Goal: Task Accomplishment & Management: Complete application form

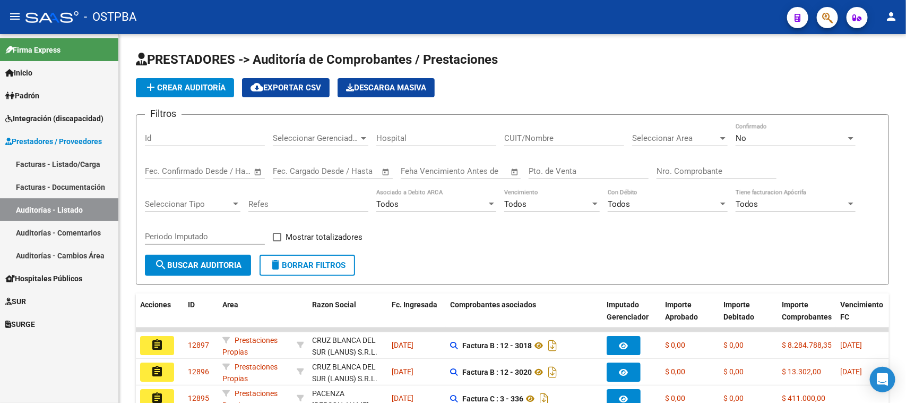
click at [48, 277] on span "Hospitales Públicos" at bounding box center [43, 278] width 77 height 12
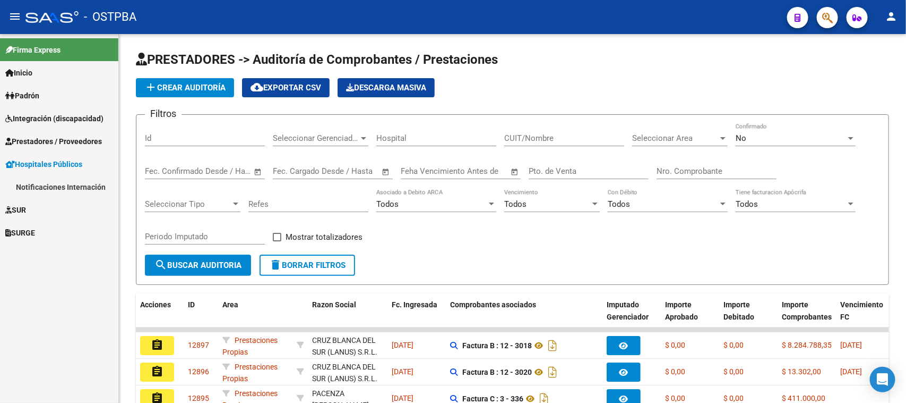
click at [41, 183] on link "Notificaciones Internación" at bounding box center [59, 186] width 118 height 23
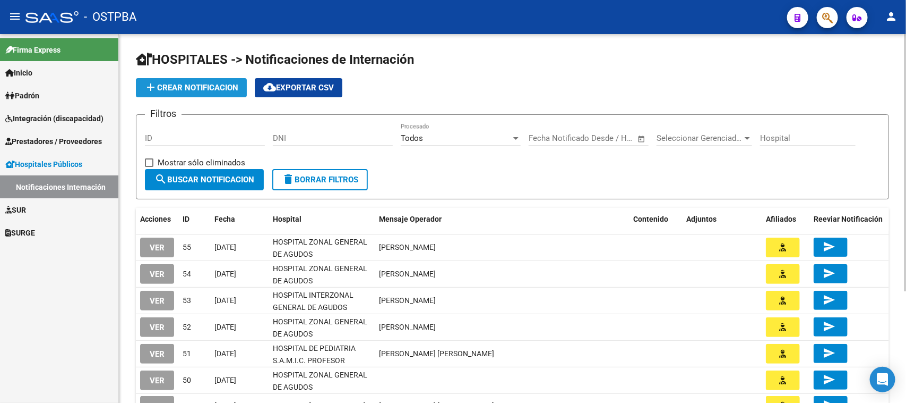
click at [181, 83] on span "add Crear Notificacion" at bounding box center [191, 88] width 94 height 10
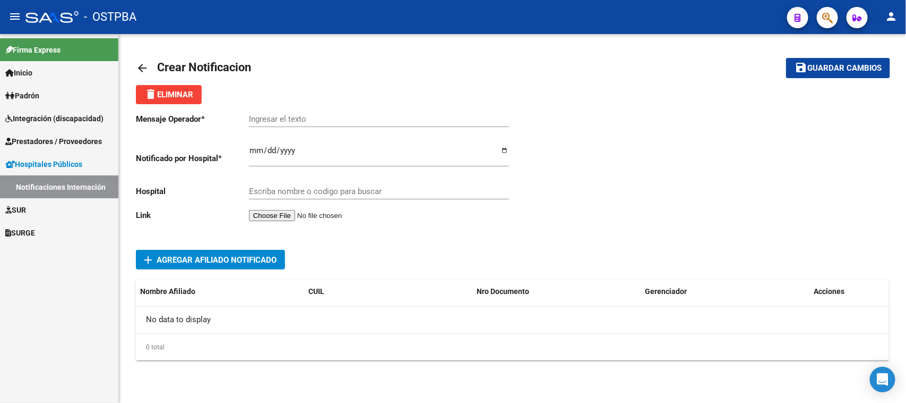
click at [253, 146] on input "Ingresar el fecha" at bounding box center [379, 154] width 260 height 17
type input "0225-10-11"
type input "[DATE]"
click at [275, 181] on div "Escriba nombre o codigo para buscar" at bounding box center [379, 187] width 260 height 23
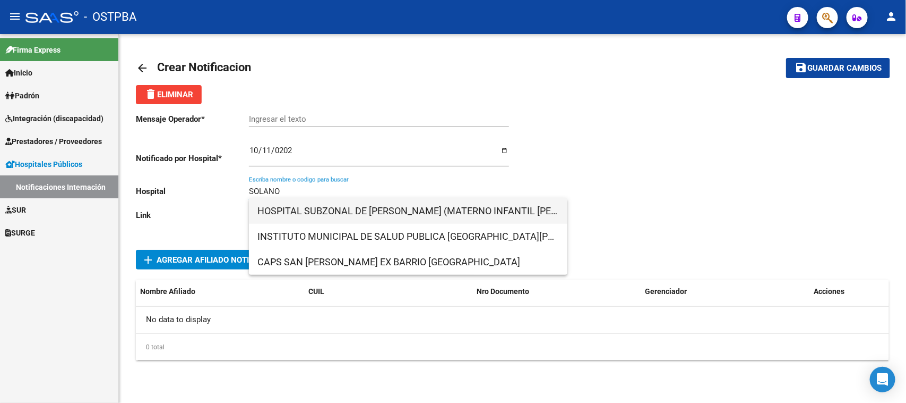
click at [391, 210] on span "HOSPITAL SUBZONAL DE [PERSON_NAME] (MATERNO INFANTIL [PERSON_NAME])" at bounding box center [409, 210] width 302 height 25
type input "HOSPITAL SUBZONAL DE [PERSON_NAME] (MATERNO INFANTIL [PERSON_NAME])"
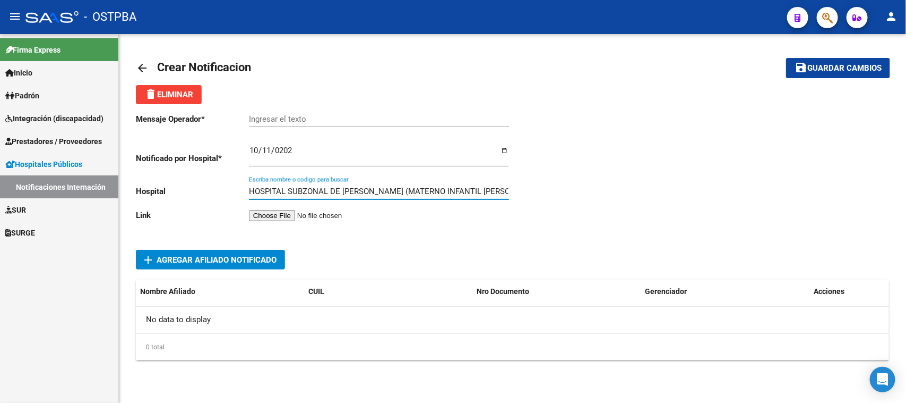
scroll to position [0, 83]
click at [284, 211] on input "file" at bounding box center [316, 215] width 134 height 11
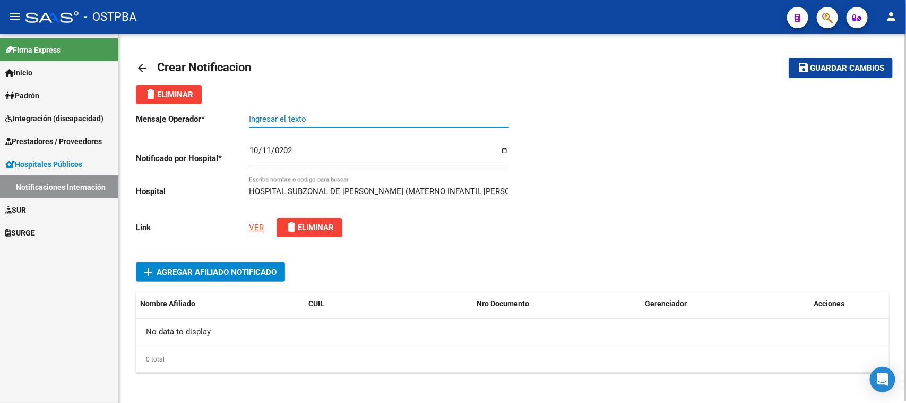
paste input "[PERSON_NAME]"
type input "[PERSON_NAME]"
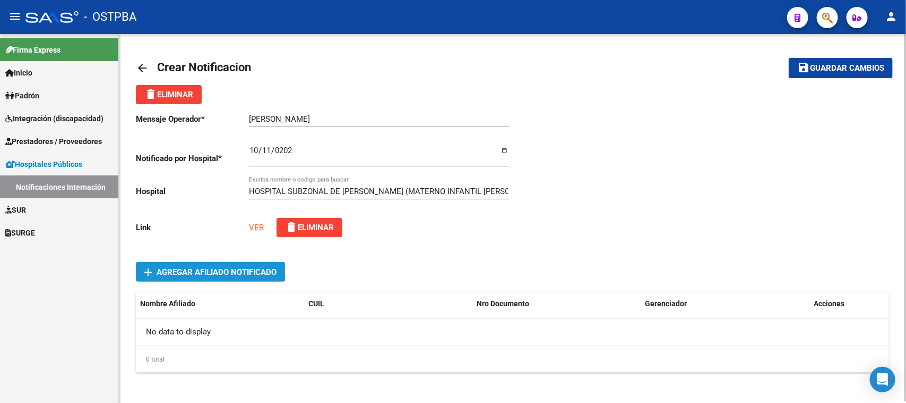
click at [175, 271] on span "Agregar Afiliado Notificado" at bounding box center [217, 272] width 120 height 10
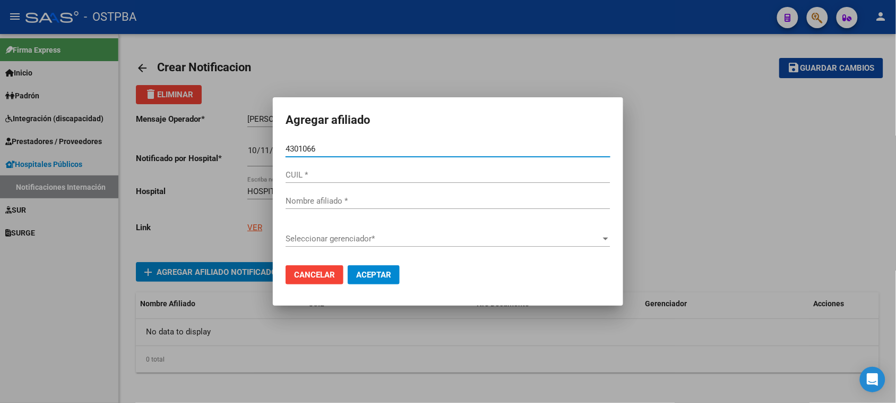
type input "43010663"
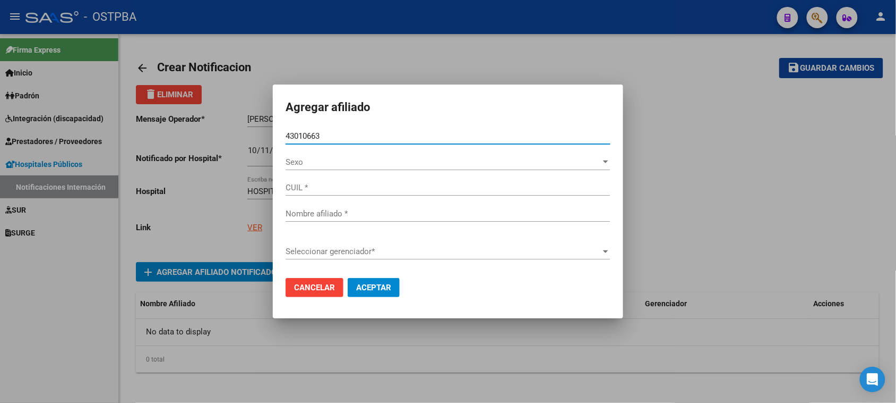
type input "27430106630"
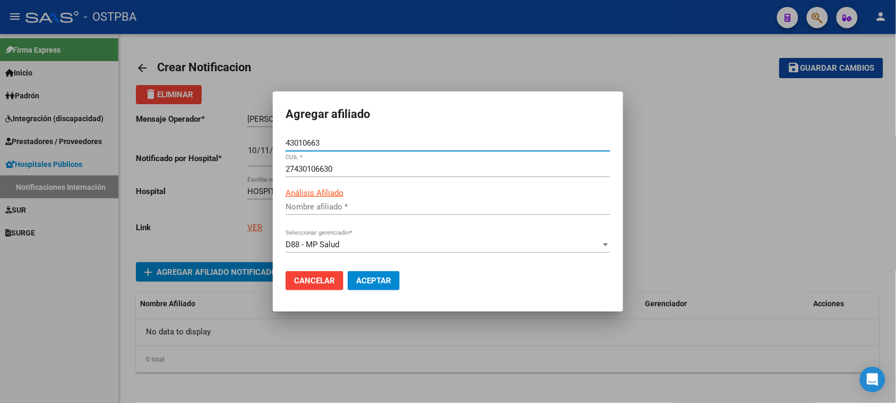
type input "[PERSON_NAME] [PERSON_NAME]"
type input "43010663"
click at [374, 279] on span "Aceptar" at bounding box center [373, 281] width 35 height 10
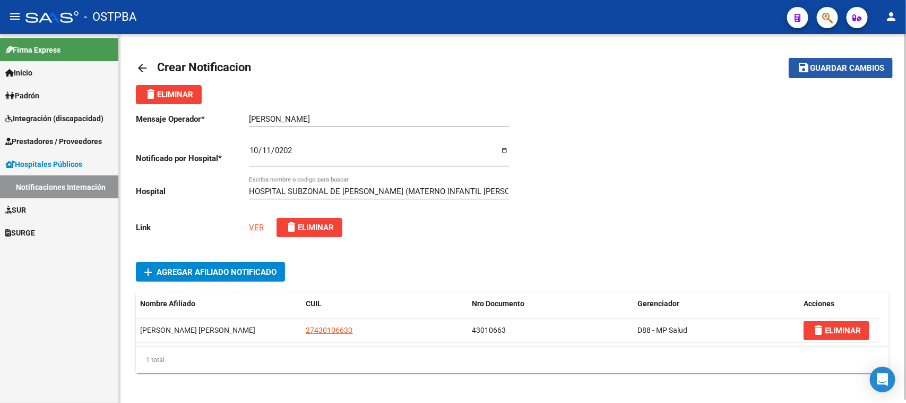
click at [850, 64] on span "Guardar cambios" at bounding box center [847, 69] width 74 height 10
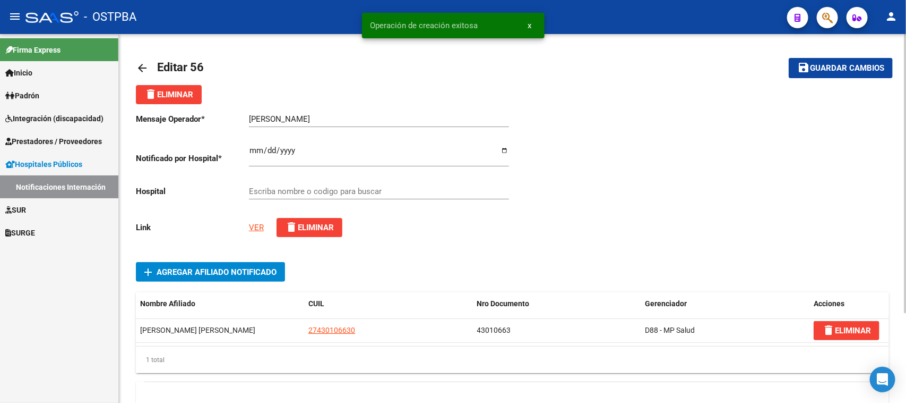
type input "HOSPITAL SUBZONAL DE [PERSON_NAME] (MATERNO INFANTIL [PERSON_NAME])"
click at [154, 86] on button "delete Eliminar" at bounding box center [169, 94] width 66 height 19
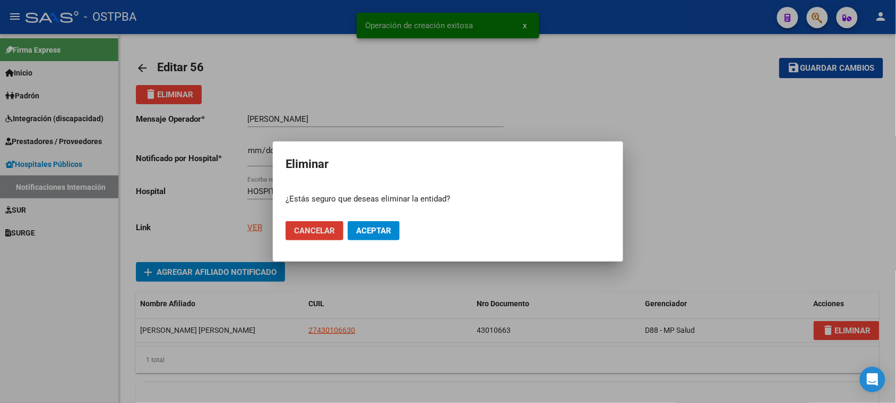
click at [389, 226] on span "Aceptar" at bounding box center [373, 231] width 35 height 10
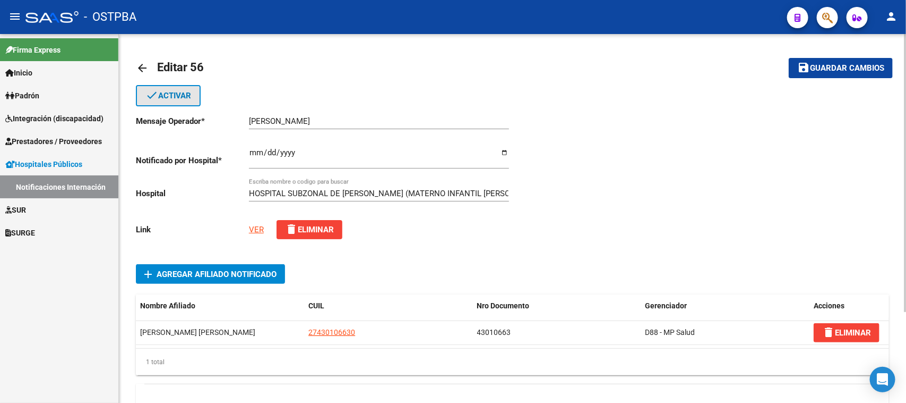
click at [181, 96] on span "done Activar" at bounding box center [169, 96] width 46 height 10
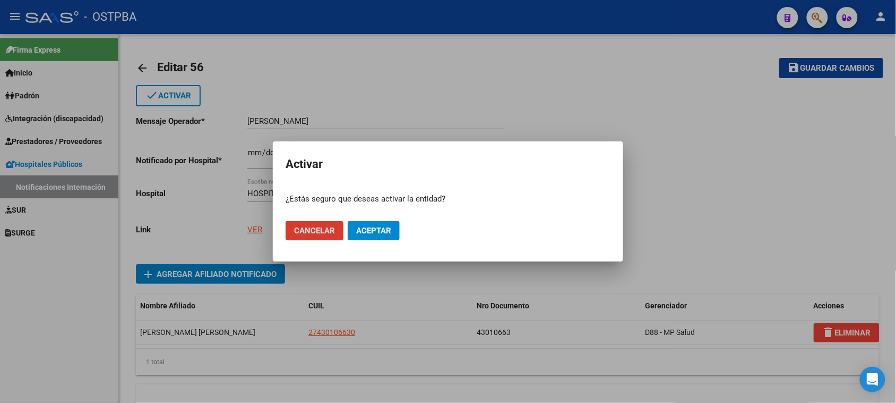
click at [372, 230] on span "Aceptar" at bounding box center [373, 231] width 35 height 10
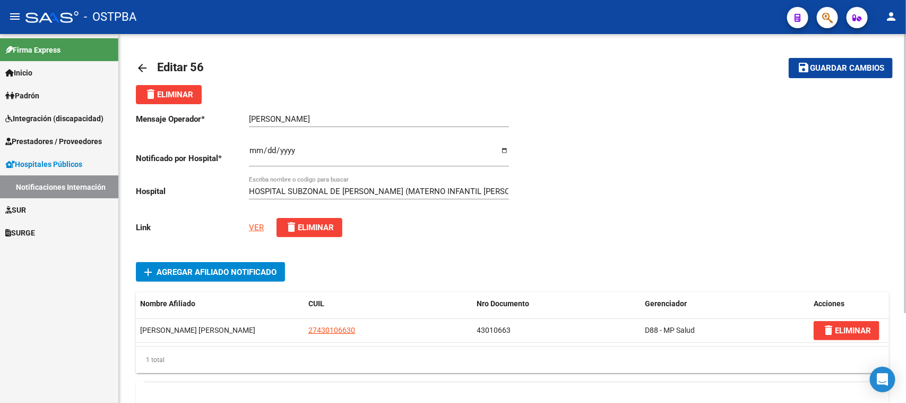
click at [142, 63] on mat-icon "arrow_back" at bounding box center [142, 68] width 13 height 13
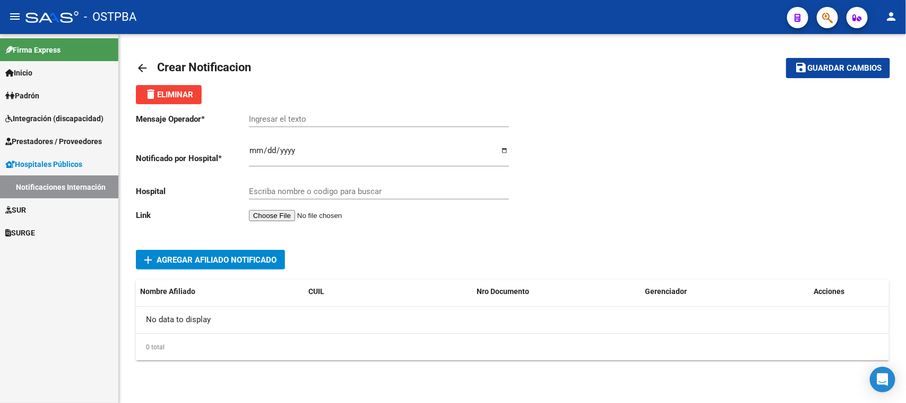
click at [253, 149] on input "Ingresar el fecha" at bounding box center [379, 154] width 260 height 17
type input "[DATE]"
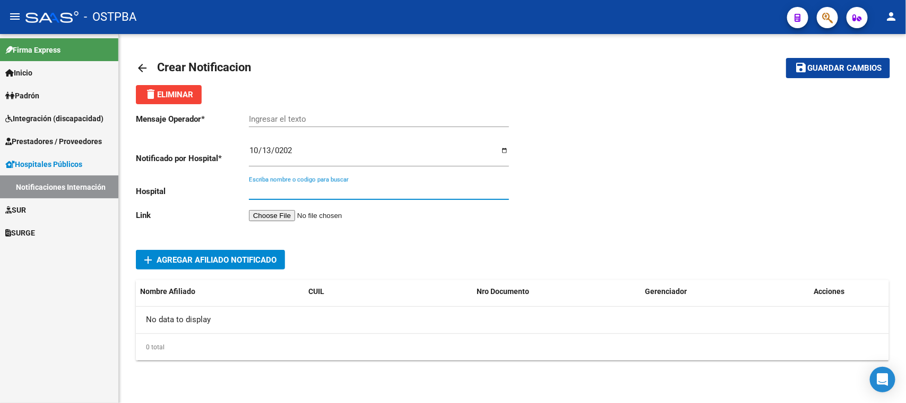
click at [279, 190] on input "Escriba nombre o codigo para buscar" at bounding box center [379, 191] width 260 height 10
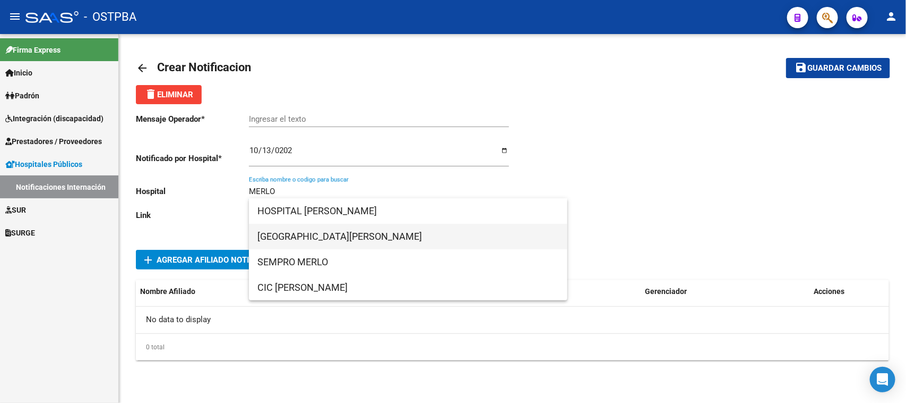
click at [313, 241] on span "[GEOGRAPHIC_DATA][PERSON_NAME]" at bounding box center [409, 236] width 302 height 25
type input "[GEOGRAPHIC_DATA][PERSON_NAME]"
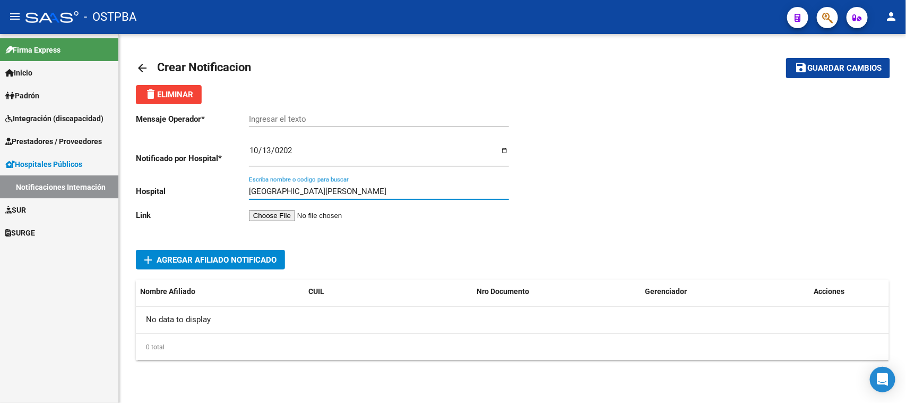
click at [298, 211] on input "file" at bounding box center [316, 215] width 134 height 11
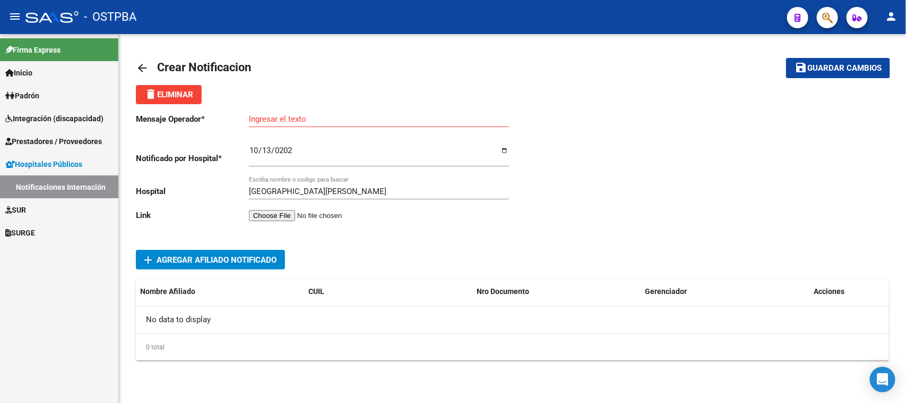
drag, startPoint x: 258, startPoint y: 118, endPoint x: 481, endPoint y: 102, distance: 224.1
click at [481, 102] on div "delete Eliminar" at bounding box center [513, 94] width 754 height 19
paste input "[PERSON_NAME]"
type input "[PERSON_NAME]"
click at [295, 213] on input "file" at bounding box center [316, 215] width 134 height 11
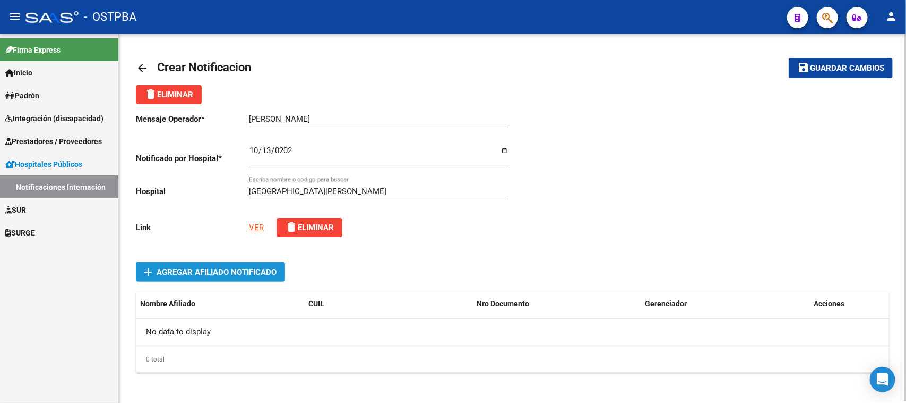
click at [178, 268] on span "Agregar Afiliado Notificado" at bounding box center [217, 272] width 120 height 10
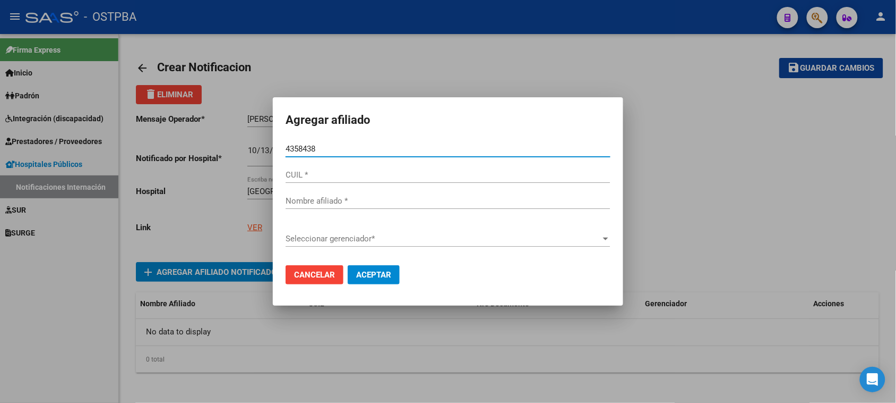
type input "43584388"
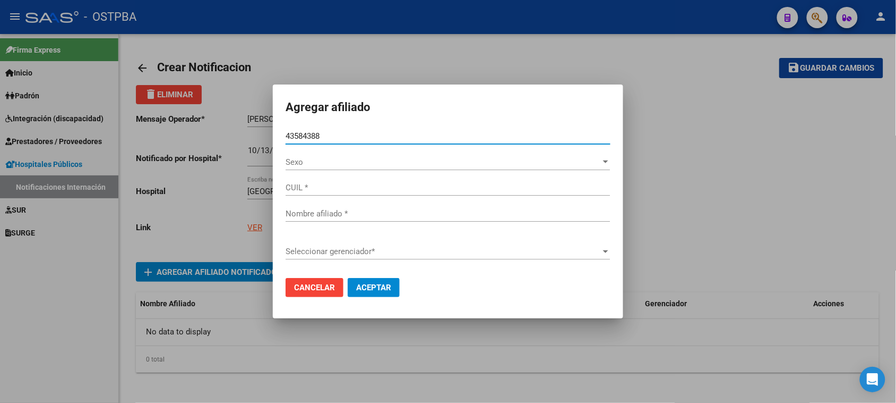
type input "20435843884"
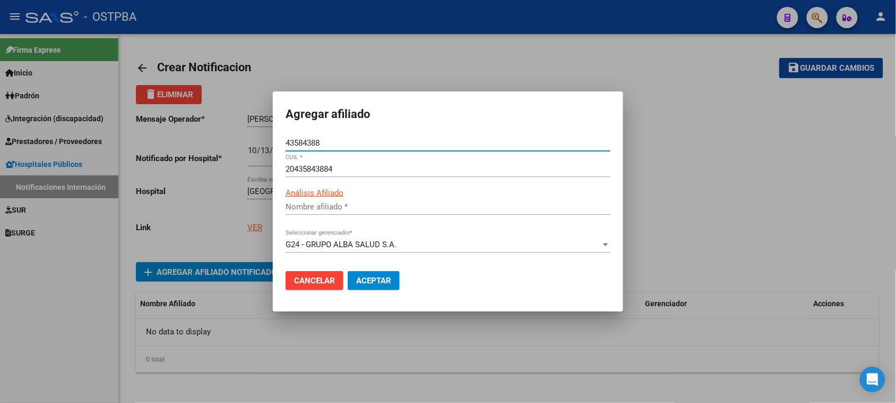
type input "[PERSON_NAME]"
type input "43584388"
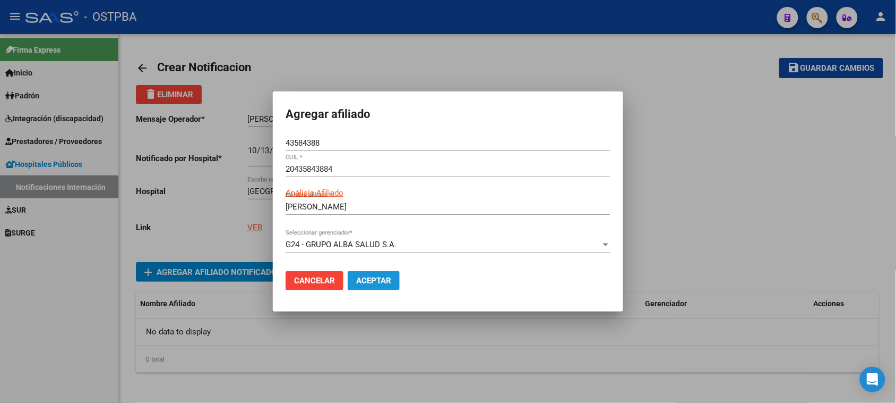
click at [373, 276] on span "Aceptar" at bounding box center [373, 281] width 35 height 10
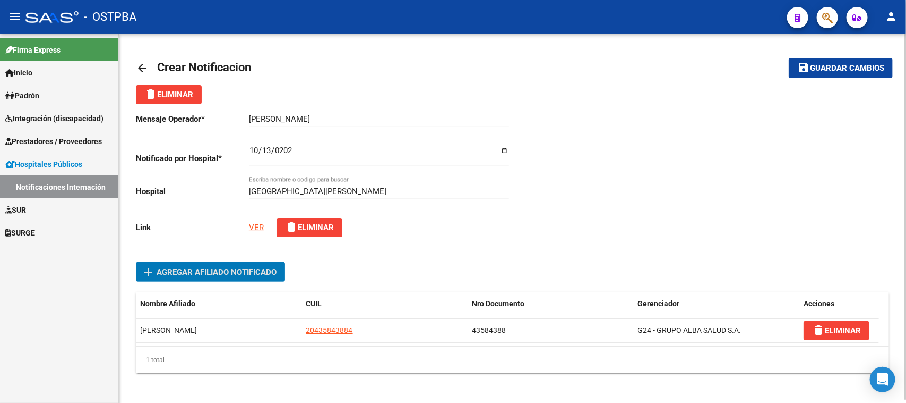
click at [835, 64] on span "Guardar cambios" at bounding box center [847, 69] width 74 height 10
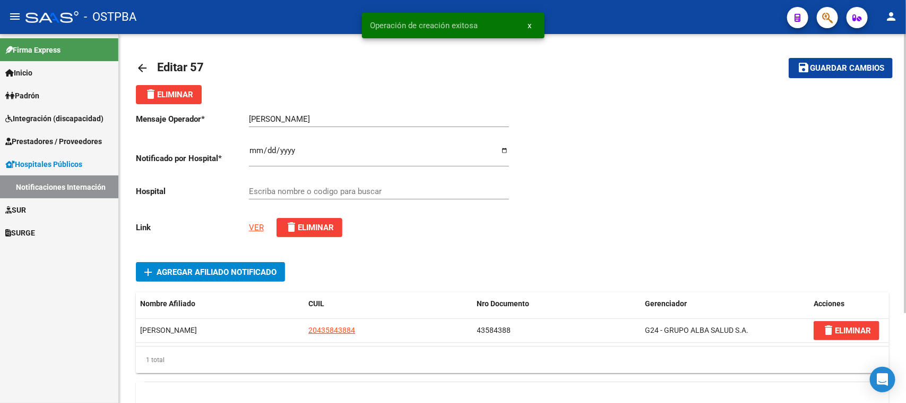
type input "[GEOGRAPHIC_DATA][PERSON_NAME]"
click at [143, 64] on mat-icon "arrow_back" at bounding box center [142, 68] width 13 height 13
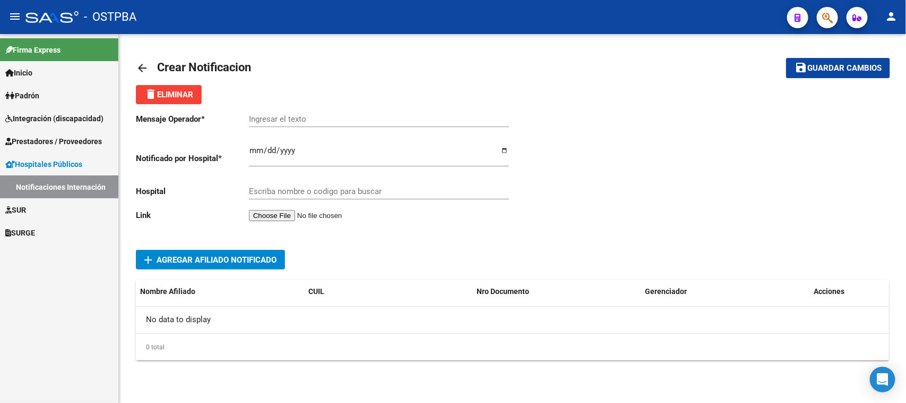
click at [249, 146] on input "Ingresar el fecha" at bounding box center [379, 154] width 260 height 17
drag, startPoint x: 255, startPoint y: 114, endPoint x: 450, endPoint y: 87, distance: 197.4
click at [457, 80] on mat-toolbar-row "arrow_back Crear Notificacion" at bounding box center [430, 68] width 588 height 34
paste input "[PERSON_NAME] [PERSON_NAME]"
type input "[PERSON_NAME] [PERSON_NAME]"
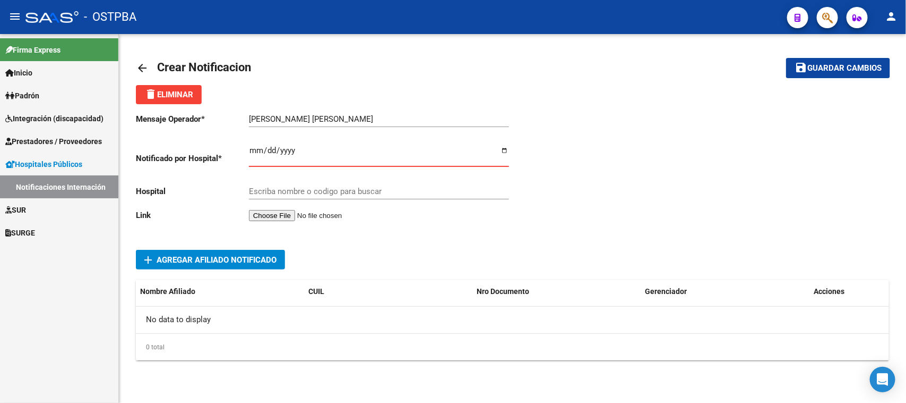
click at [258, 150] on input "Ingresar el fecha" at bounding box center [379, 154] width 260 height 17
type input "[DATE]"
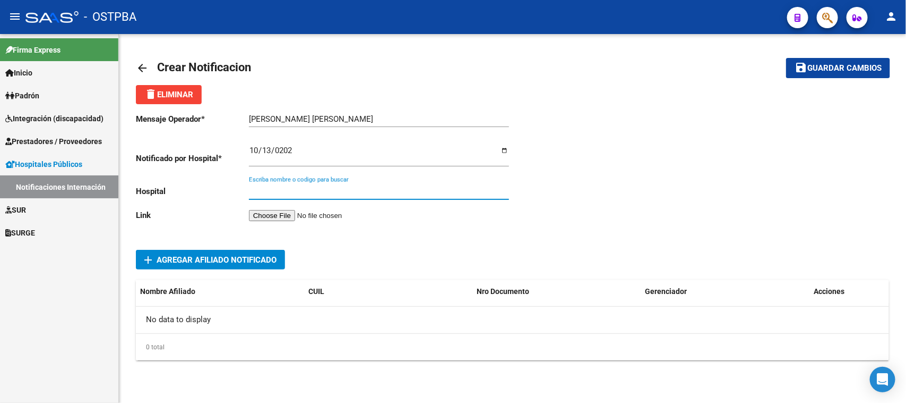
click at [259, 189] on input "Escriba nombre o codigo para buscar" at bounding box center [379, 191] width 260 height 10
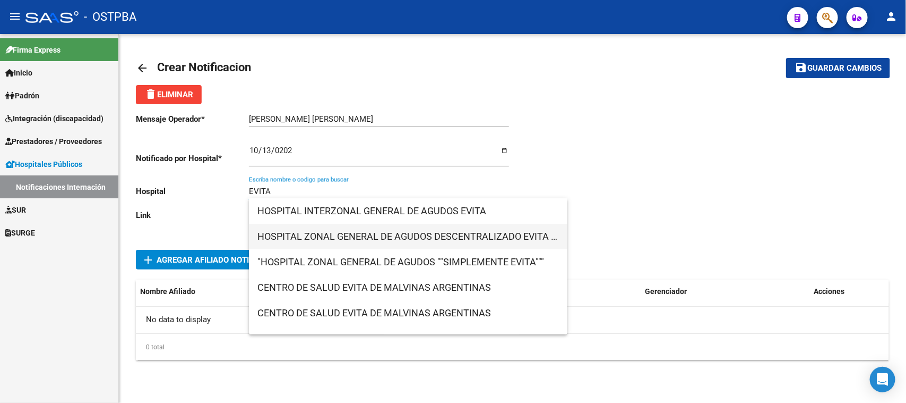
click at [457, 233] on span "HOSPITAL ZONAL GENERAL DE AGUDOS DESCENTRALIZADO EVITA PUEBLO" at bounding box center [409, 236] width 302 height 25
type input "HOSPITAL ZONAL GENERAL DE AGUDOS DESCENTRALIZADO EVITA PUEBLO"
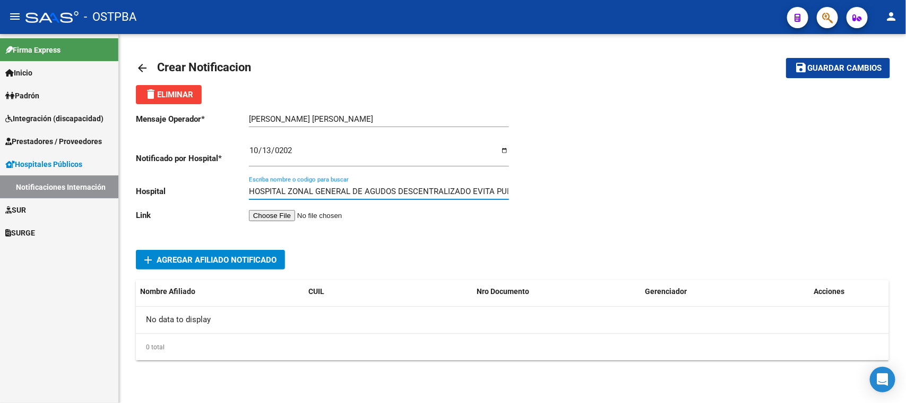
scroll to position [0, 14]
click at [298, 213] on input "file" at bounding box center [316, 215] width 134 height 11
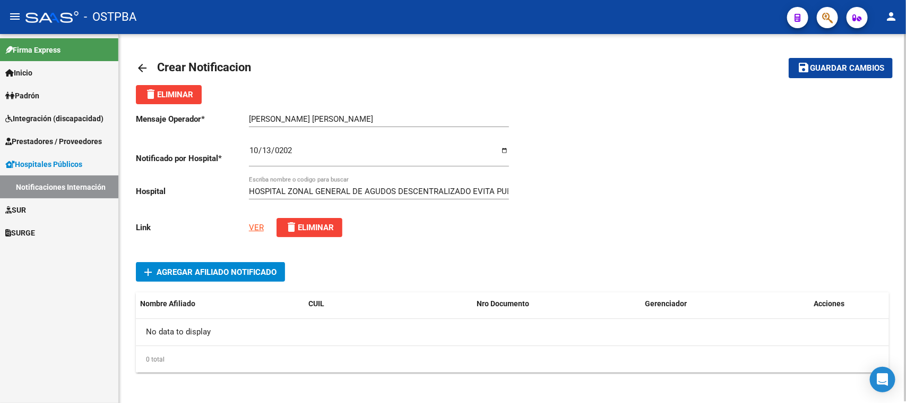
click at [181, 271] on span "Agregar Afiliado Notificado" at bounding box center [217, 272] width 120 height 10
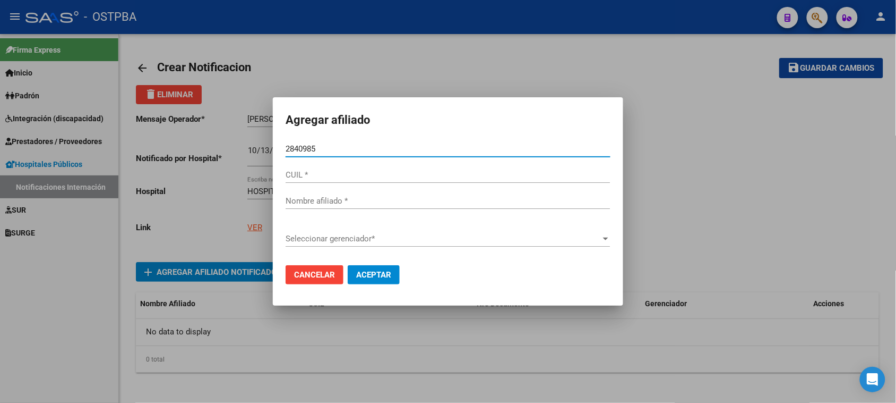
type input "28409853"
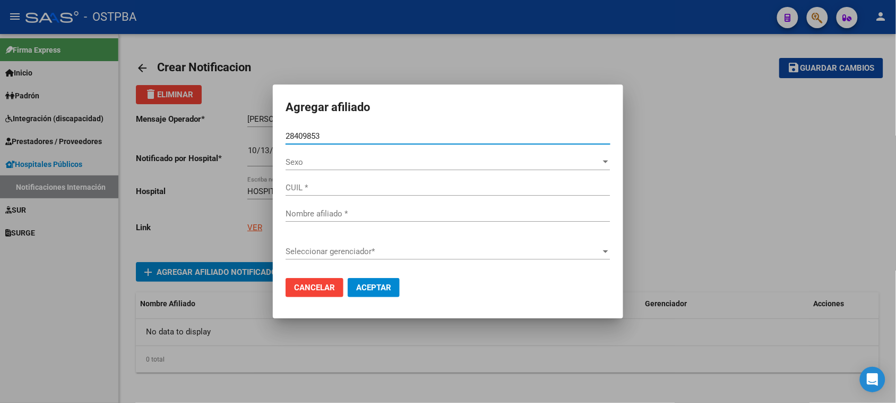
type input "20284098537"
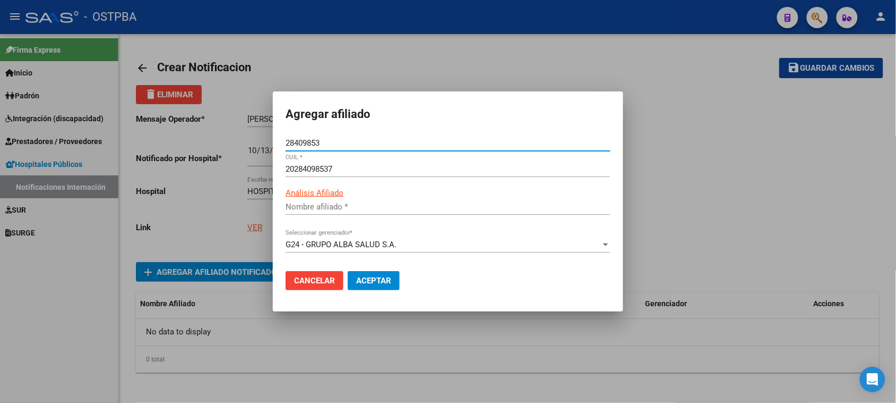
type input "[PERSON_NAME] [PERSON_NAME]"
type input "28409853"
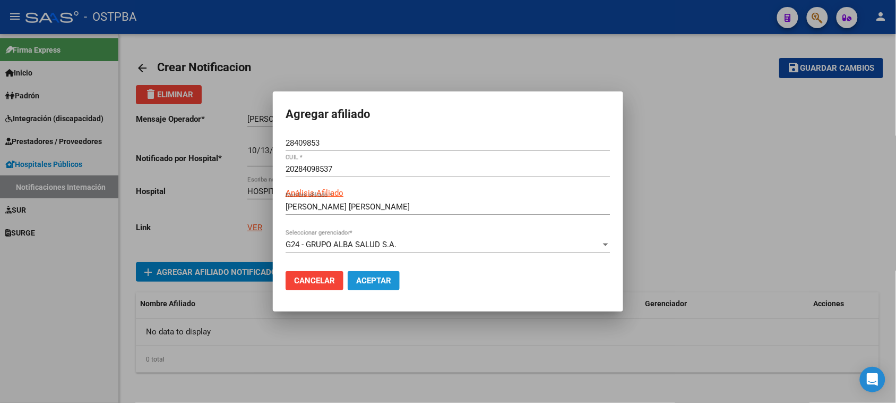
click at [362, 281] on span "Aceptar" at bounding box center [373, 281] width 35 height 10
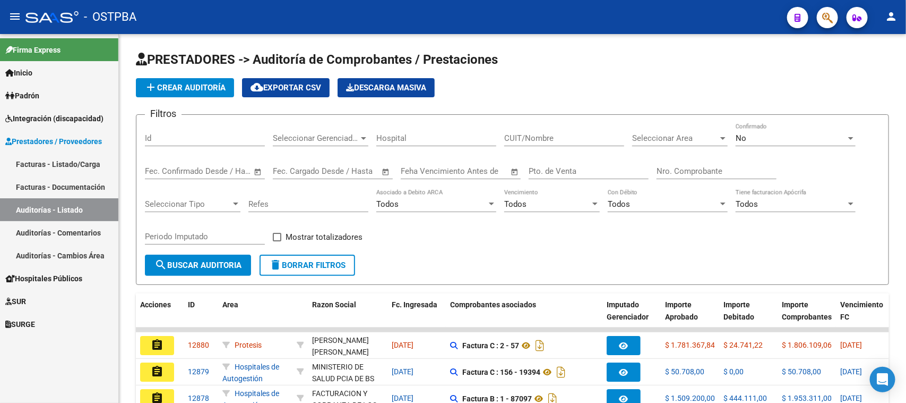
scroll to position [266, 0]
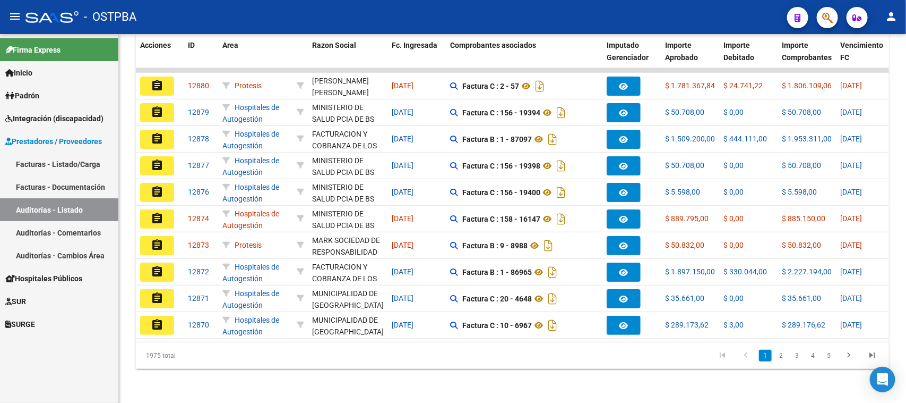
click at [36, 276] on span "Hospitales Públicos" at bounding box center [43, 278] width 77 height 12
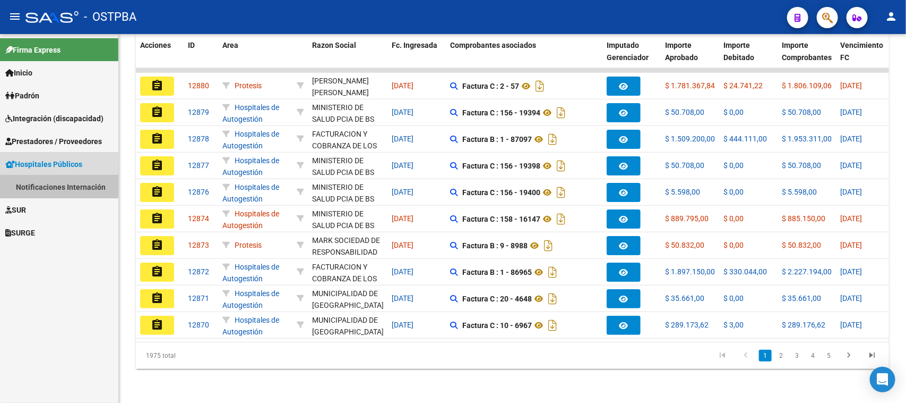
click at [40, 183] on link "Notificaciones Internación" at bounding box center [59, 186] width 118 height 23
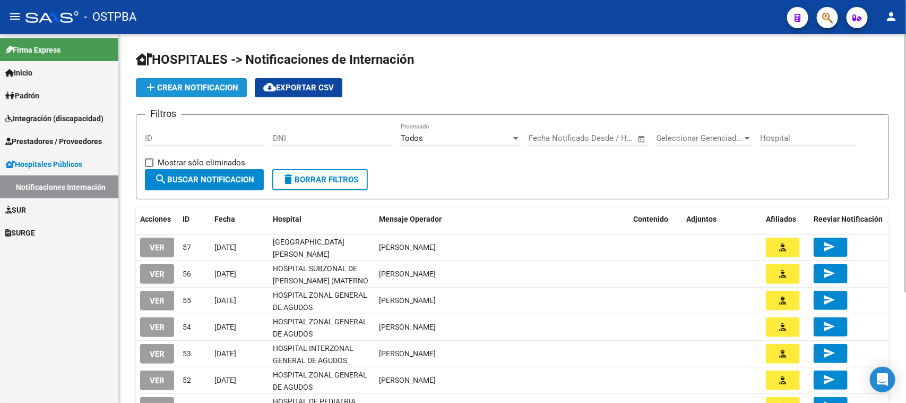
click at [198, 84] on span "add Crear Notificacion" at bounding box center [191, 88] width 94 height 10
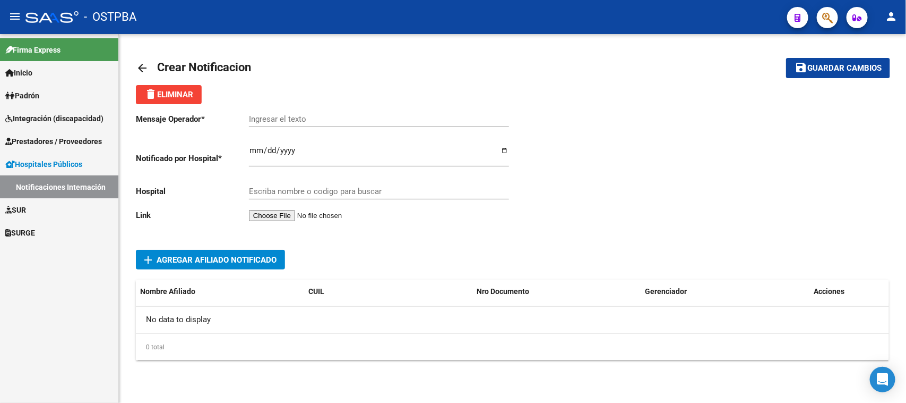
click at [142, 66] on mat-icon "arrow_back" at bounding box center [142, 68] width 13 height 13
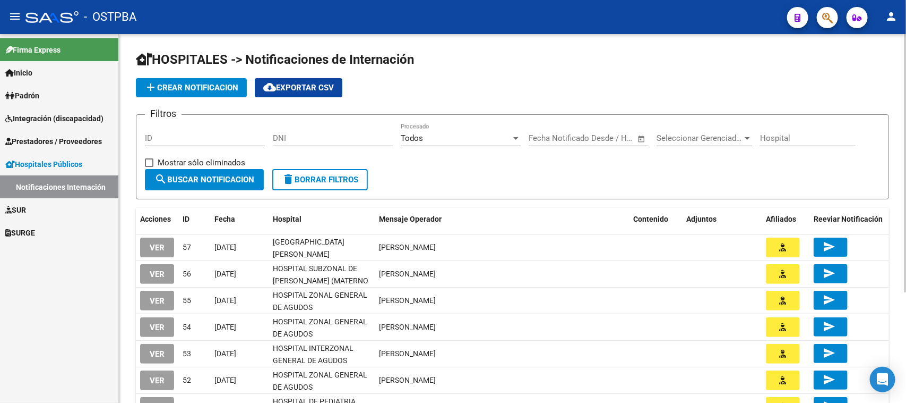
click at [362, 121] on form "Filtros ID DNI Todos Procesado Fecha inicio – Fecha fin Fecha Notificado Desde …" at bounding box center [513, 156] width 754 height 85
click at [196, 83] on span "add Crear Notificacion" at bounding box center [191, 88] width 94 height 10
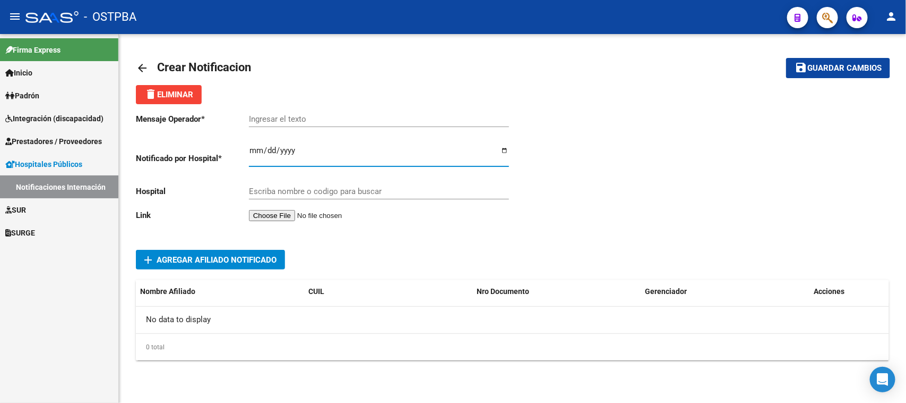
click at [258, 151] on input "Ingresar el fecha" at bounding box center [379, 154] width 260 height 17
type input "[DATE]"
click at [293, 190] on input "Escriba nombre o codigo para buscar" at bounding box center [379, 191] width 260 height 10
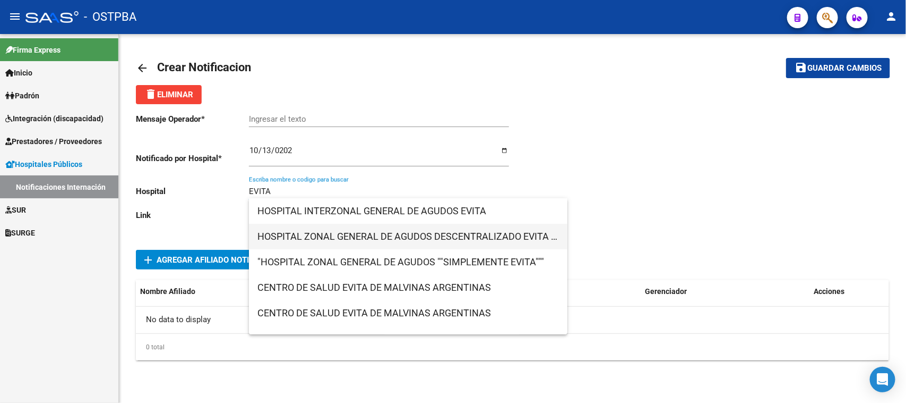
click at [380, 229] on span "HOSPITAL ZONAL GENERAL DE AGUDOS DESCENTRALIZADO EVITA PUEBLO" at bounding box center [409, 236] width 302 height 25
type input "HOSPITAL ZONAL GENERAL DE AGUDOS DESCENTRALIZADO EVITA PUEBLO"
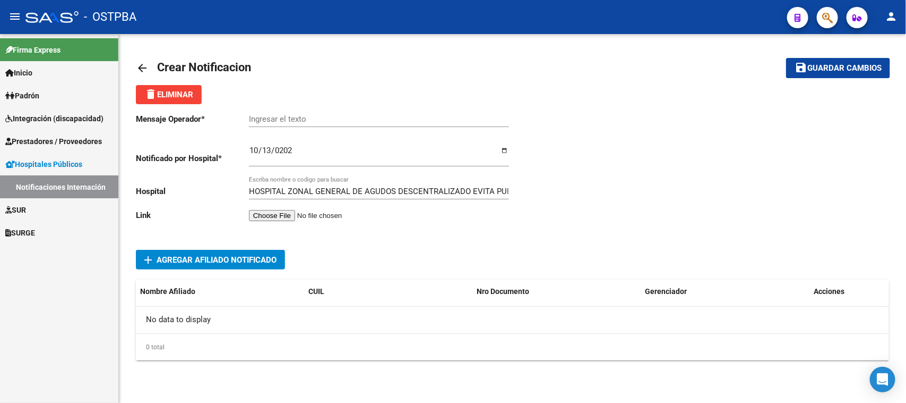
click at [301, 212] on input "file" at bounding box center [316, 215] width 134 height 11
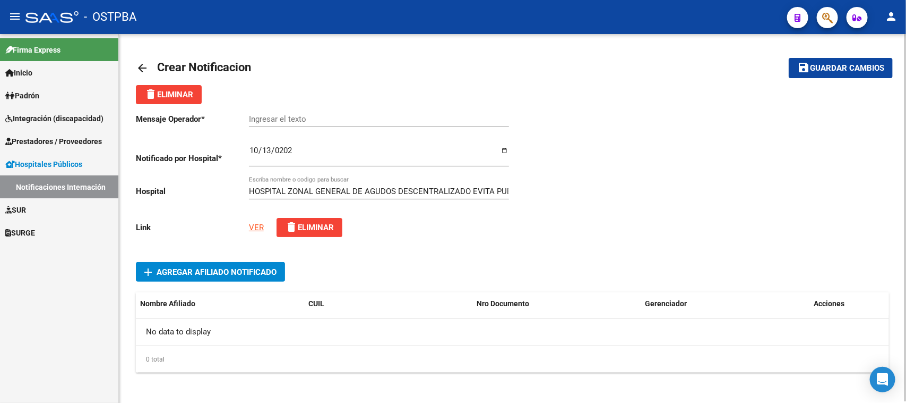
click at [269, 117] on input "Ingresar el texto" at bounding box center [379, 119] width 260 height 10
paste input "[PERSON_NAME] [PERSON_NAME]"
type input "[PERSON_NAME] [PERSON_NAME]"
click at [158, 267] on span "Agregar Afiliado Notificado" at bounding box center [217, 272] width 120 height 10
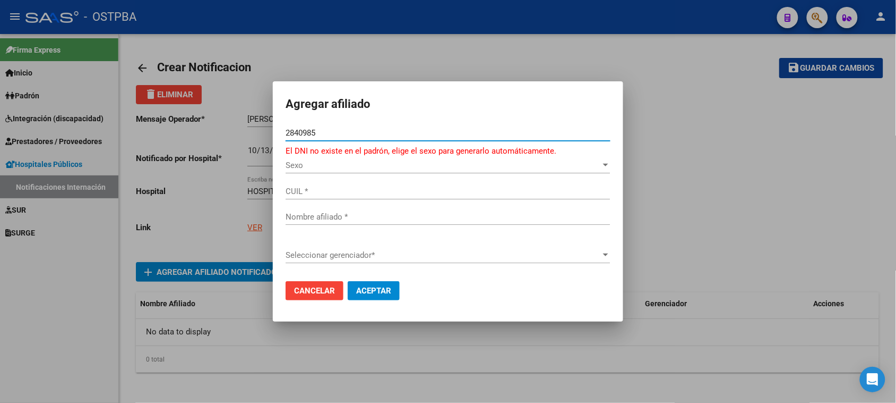
type input "28409853"
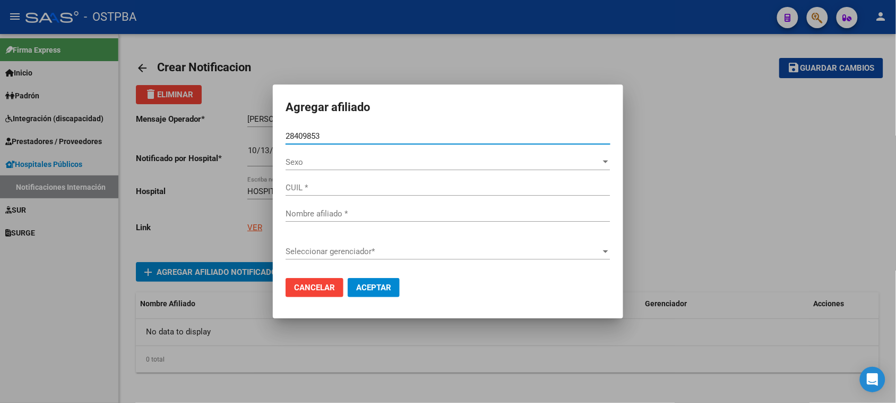
type input "20284098537"
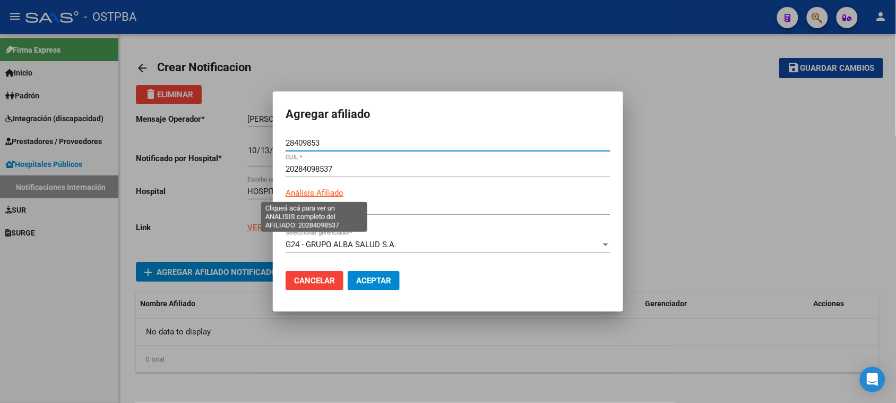
type input "[PERSON_NAME] [PERSON_NAME]"
type input "28409853"
click at [375, 279] on span "Aceptar" at bounding box center [373, 281] width 35 height 10
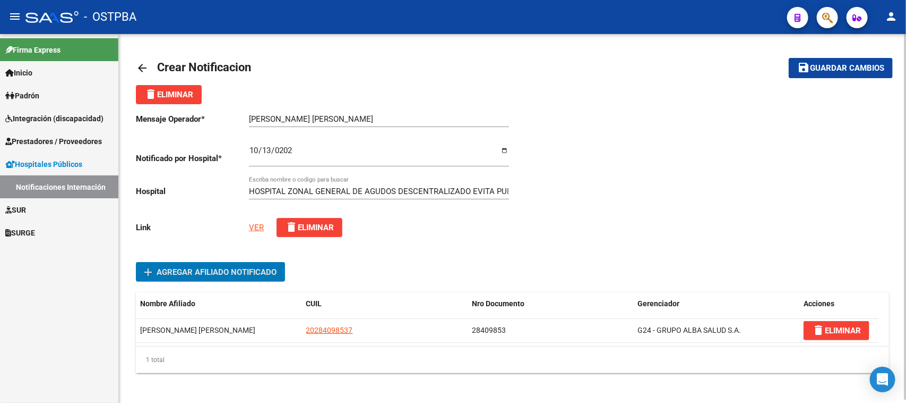
click at [824, 65] on span "Guardar cambios" at bounding box center [847, 69] width 74 height 10
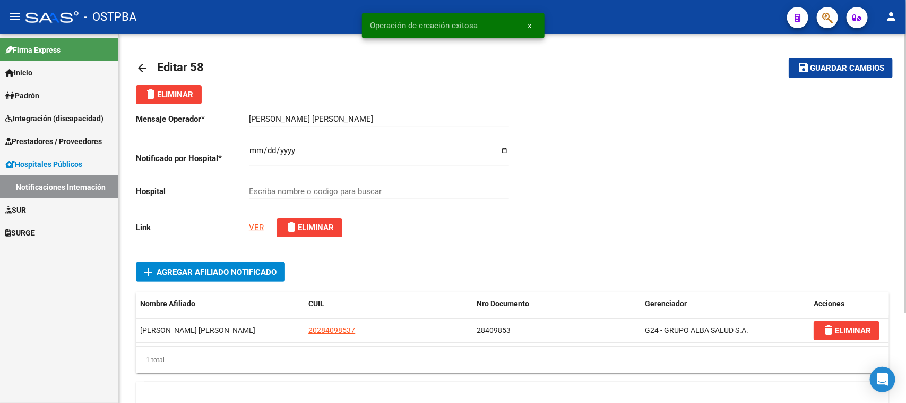
type input "HOSPITAL ZONAL GENERAL DE AGUDOS DESCENTRALIZADO EVITA PUEBLO"
click at [142, 62] on mat-icon "arrow_back" at bounding box center [142, 68] width 13 height 13
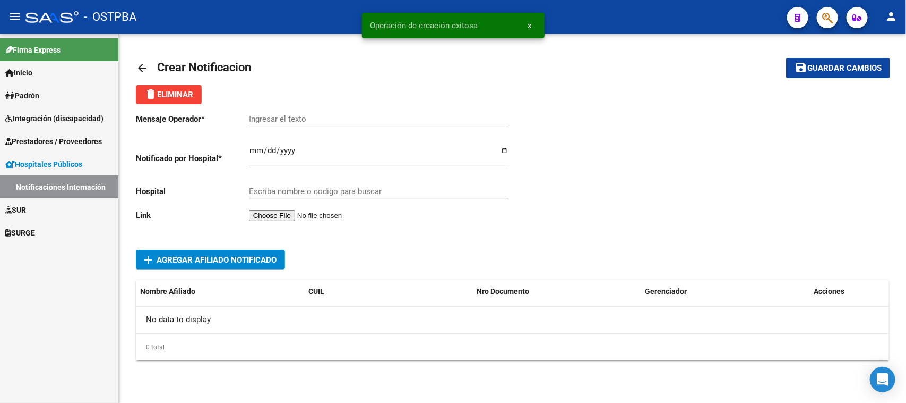
click at [142, 67] on mat-icon "arrow_back" at bounding box center [142, 68] width 13 height 13
